Goal: Task Accomplishment & Management: Manage account settings

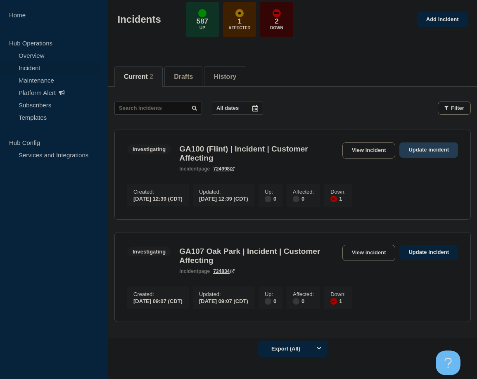
click at [424, 151] on link "Update incident" at bounding box center [428, 149] width 59 height 15
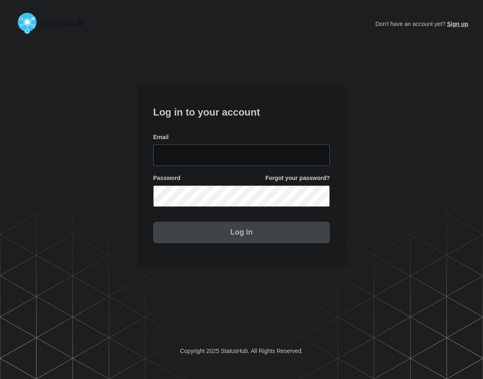
click at [253, 152] on input "email input" at bounding box center [241, 155] width 177 height 21
type input "[PERSON_NAME][EMAIL_ADDRESS][PERSON_NAME][DOMAIN_NAME]"
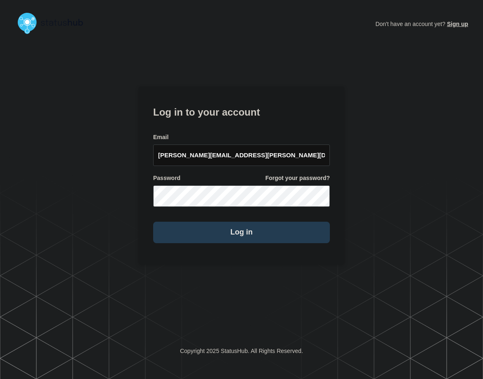
click at [263, 239] on button "Log in" at bounding box center [241, 232] width 177 height 21
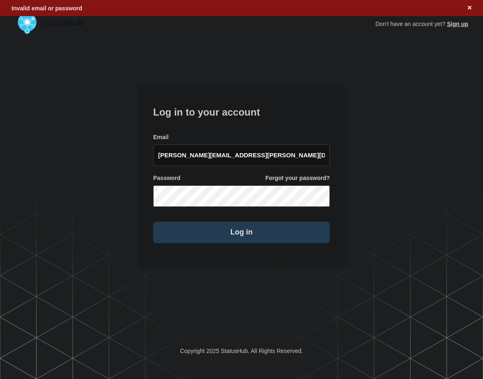
click at [283, 233] on button "Log in" at bounding box center [241, 232] width 177 height 21
click at [295, 235] on button "Log in" at bounding box center [241, 232] width 177 height 21
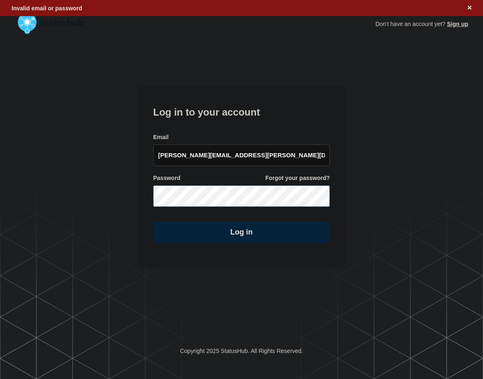
click at [153, 222] on button "Log in" at bounding box center [241, 232] width 177 height 21
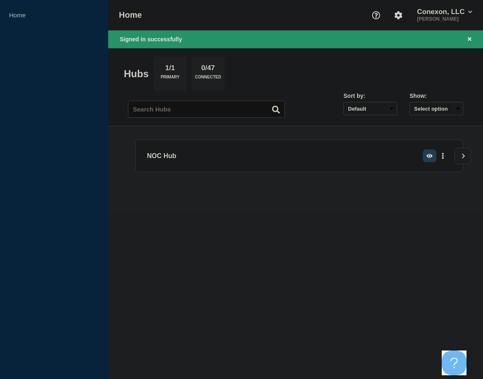
click at [426, 156] on button "button" at bounding box center [430, 155] width 14 height 13
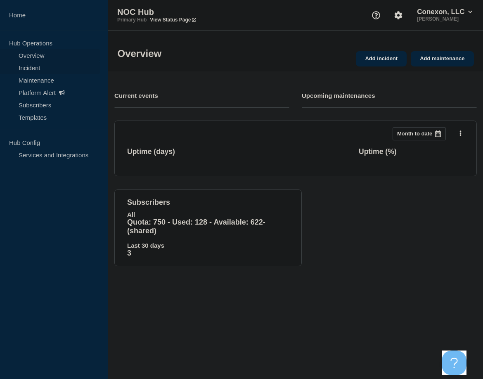
click at [36, 66] on link "Incident" at bounding box center [50, 68] width 100 height 12
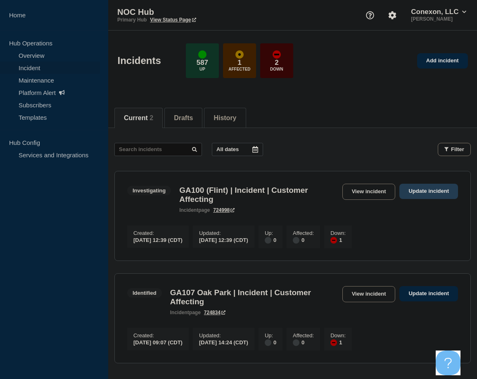
click at [425, 190] on link "Update incident" at bounding box center [428, 191] width 59 height 15
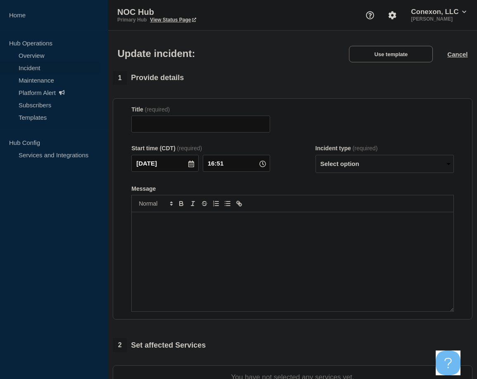
type input "GA100 (Flint) | Incident | Customer Affecting"
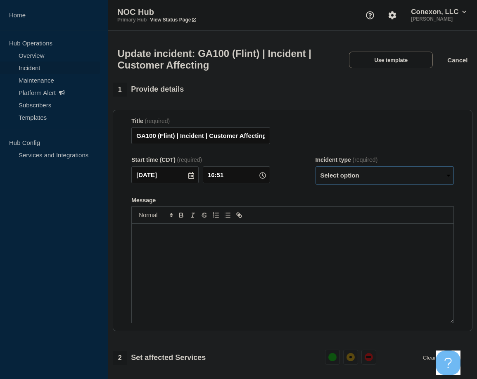
click at [398, 179] on select "Select option Investigating Identified Monitoring Resolved" at bounding box center [384, 175] width 138 height 18
select select "resolved"
click at [315, 170] on select "Select option Investigating Identified Monitoring Resolved" at bounding box center [384, 175] width 138 height 18
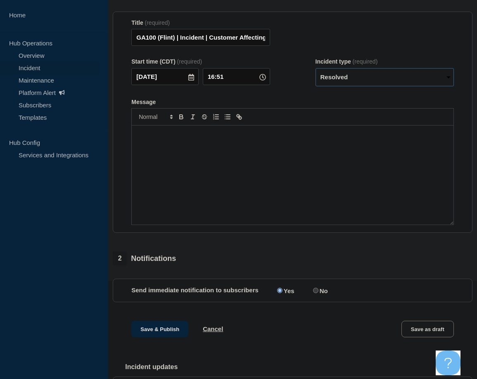
scroll to position [163, 0]
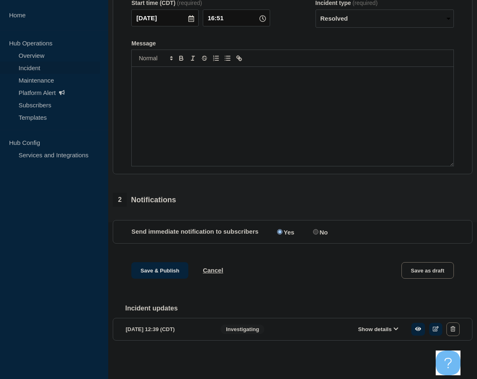
drag, startPoint x: 362, startPoint y: 327, endPoint x: 350, endPoint y: 322, distance: 13.0
click at [360, 327] on button "Show details" at bounding box center [377, 329] width 45 height 7
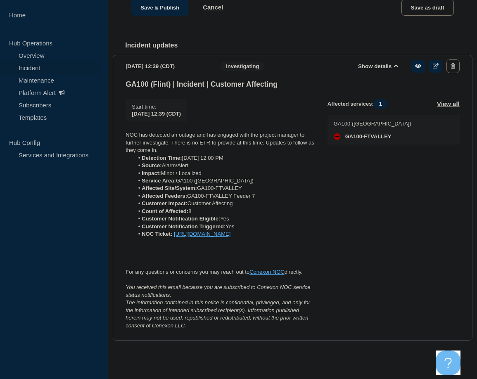
scroll to position [443, 0]
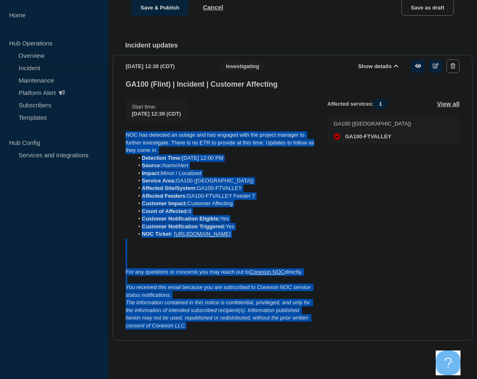
drag, startPoint x: 169, startPoint y: 310, endPoint x: 124, endPoint y: 119, distance: 196.4
click at [124, 119] on section "2025-09-28 12:39 (CDT) Show details Investigating GA100 (Flint) | Incident | Cu…" at bounding box center [293, 198] width 360 height 286
copy div "NOC has detected an outage and has engaged with the project manager to further …"
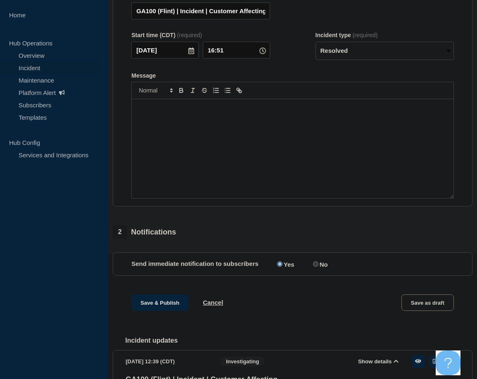
scroll to position [112, 0]
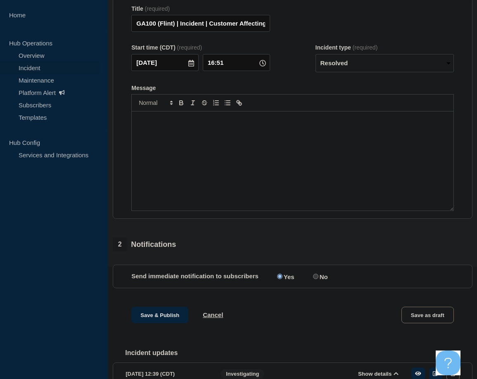
click at [162, 138] on div "Message" at bounding box center [293, 160] width 322 height 99
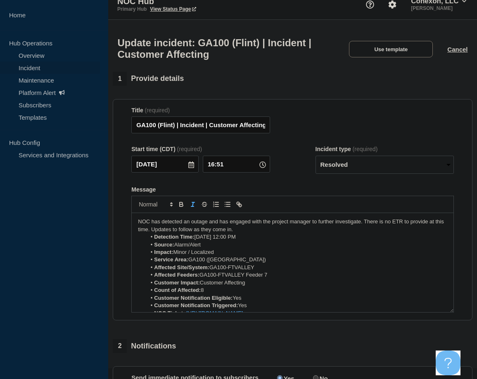
scroll to position [0, 0]
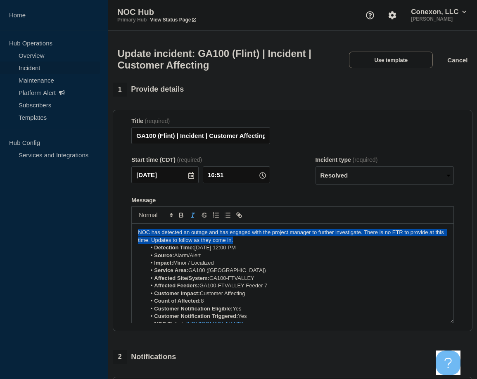
drag, startPoint x: 241, startPoint y: 243, endPoint x: 258, endPoint y: 261, distance: 24.8
click at [136, 239] on div "NOC has detected an outage and has engaged with the project manager to further …" at bounding box center [293, 273] width 322 height 99
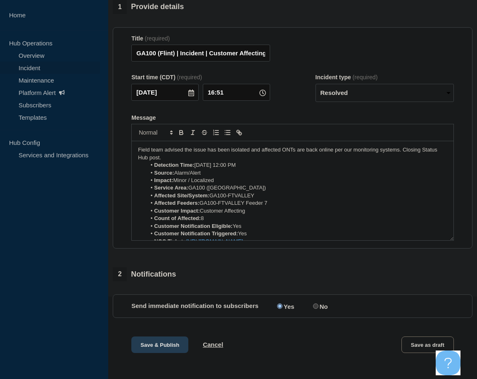
click at [168, 349] on button "Save & Publish" at bounding box center [159, 344] width 57 height 17
